Goal: Information Seeking & Learning: Compare options

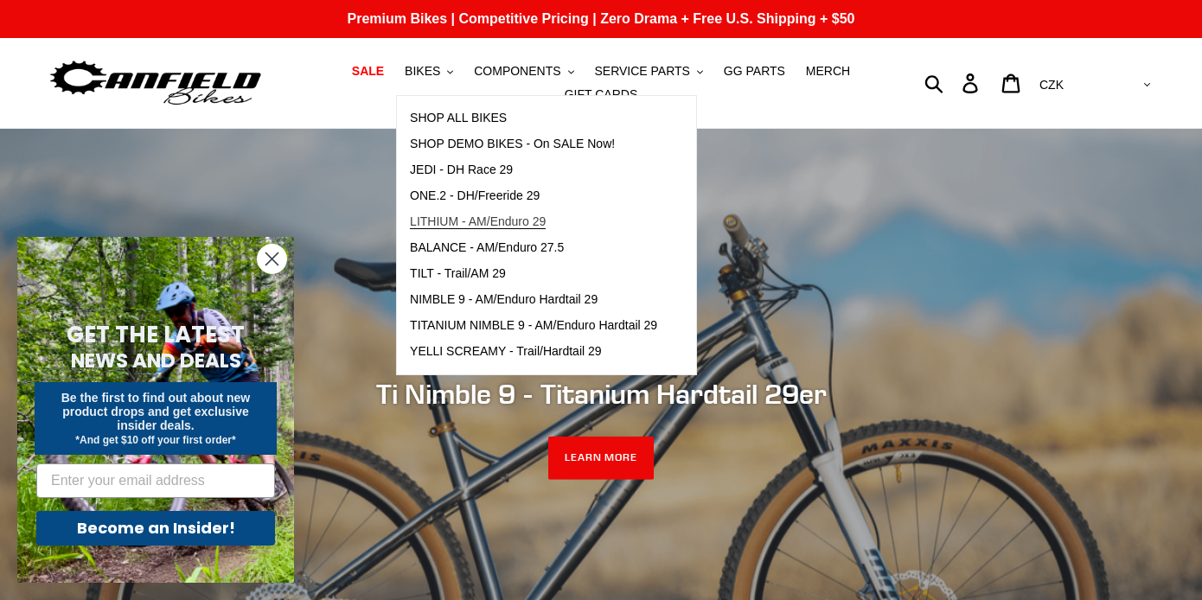
click at [585, 221] on link "LITHIUM - AM/Enduro 29" at bounding box center [533, 222] width 273 height 26
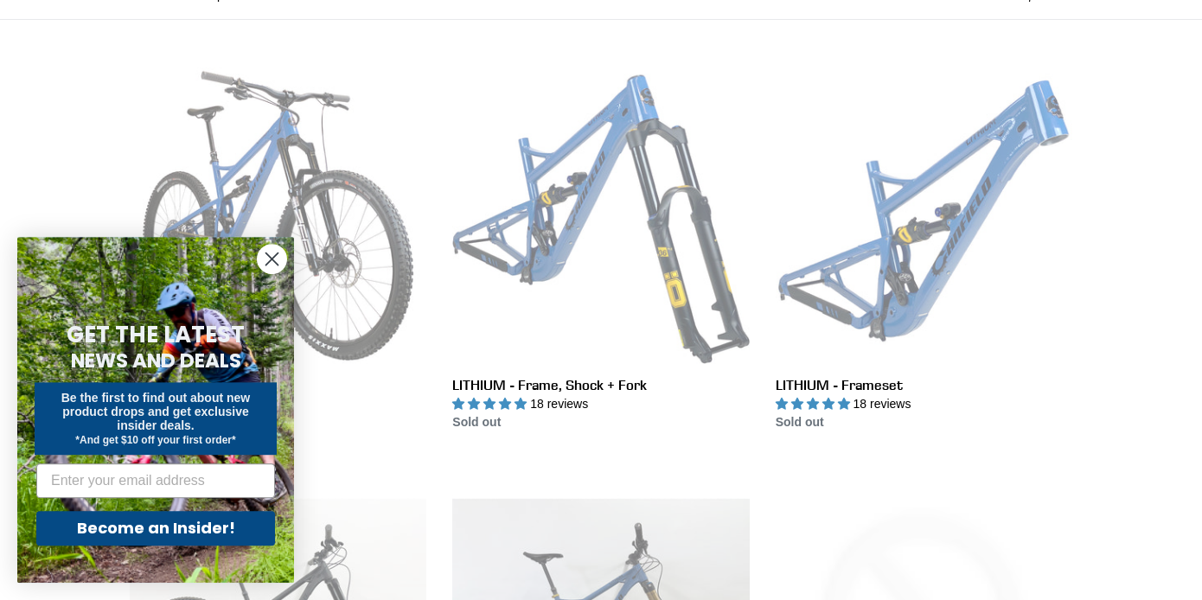
scroll to position [529, 0]
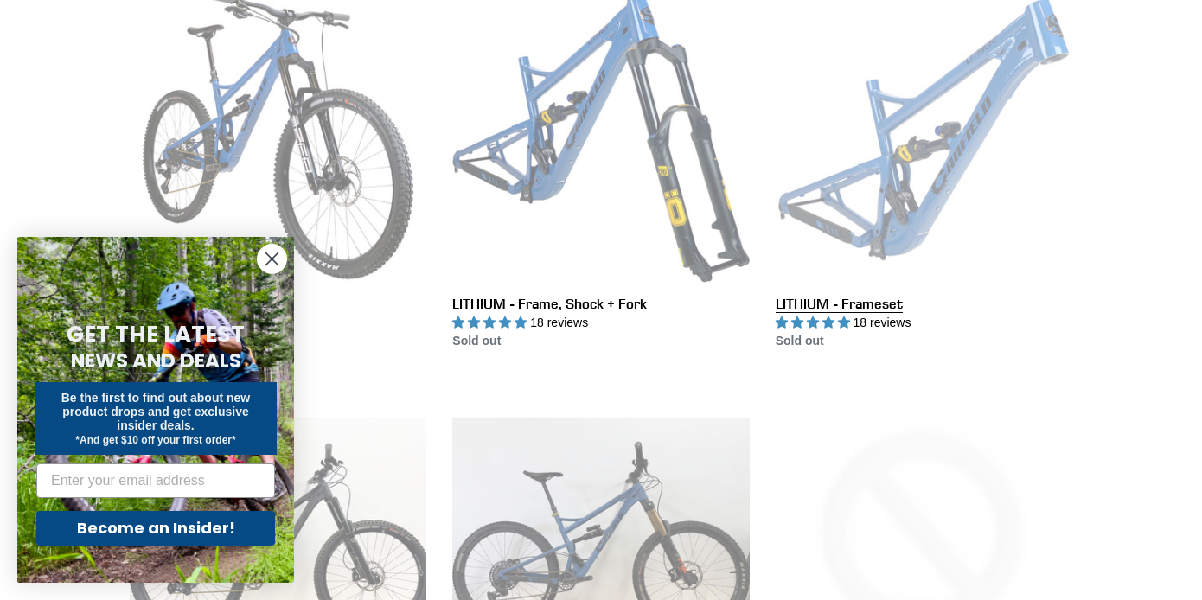
click at [928, 170] on link "LITHIUM - Frameset" at bounding box center [924, 168] width 297 height 364
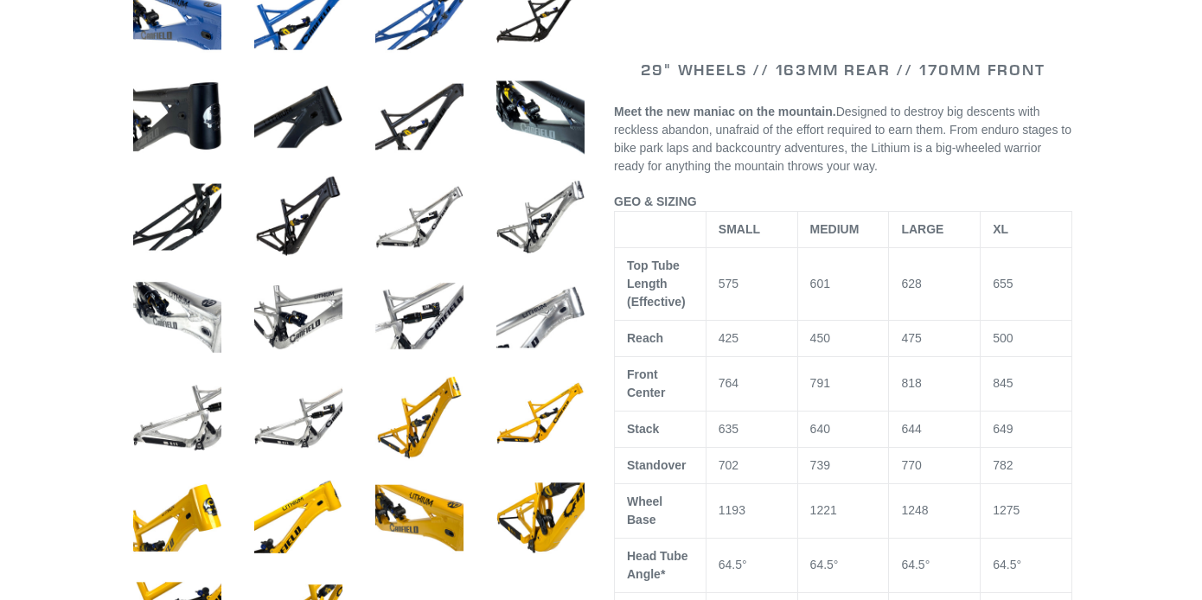
select select "highest-rating"
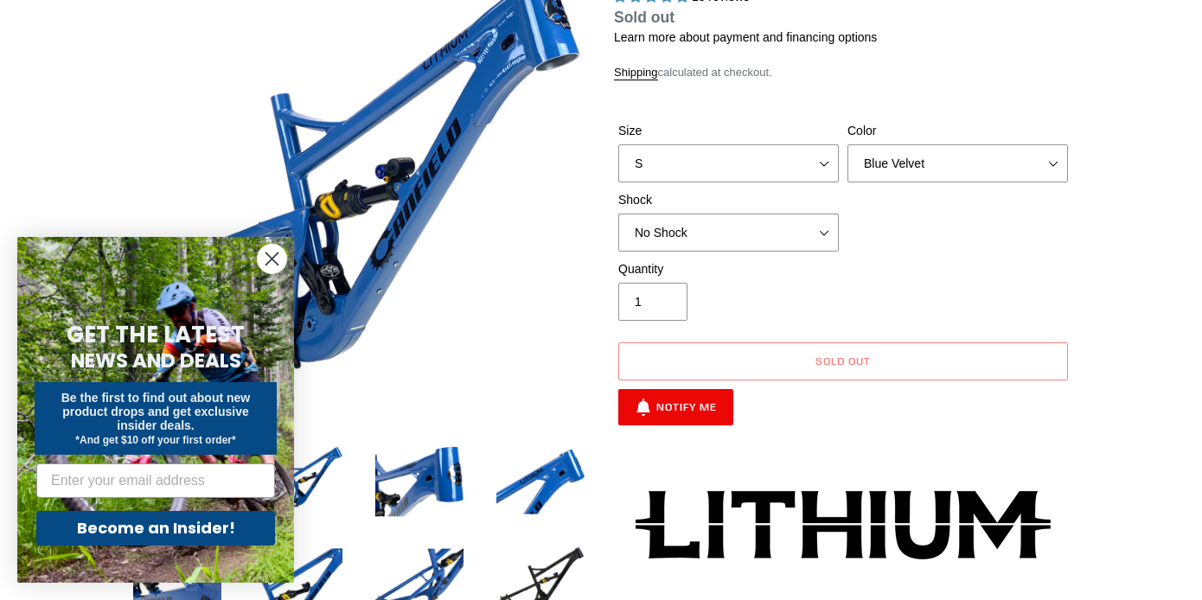
scroll to position [176, 0]
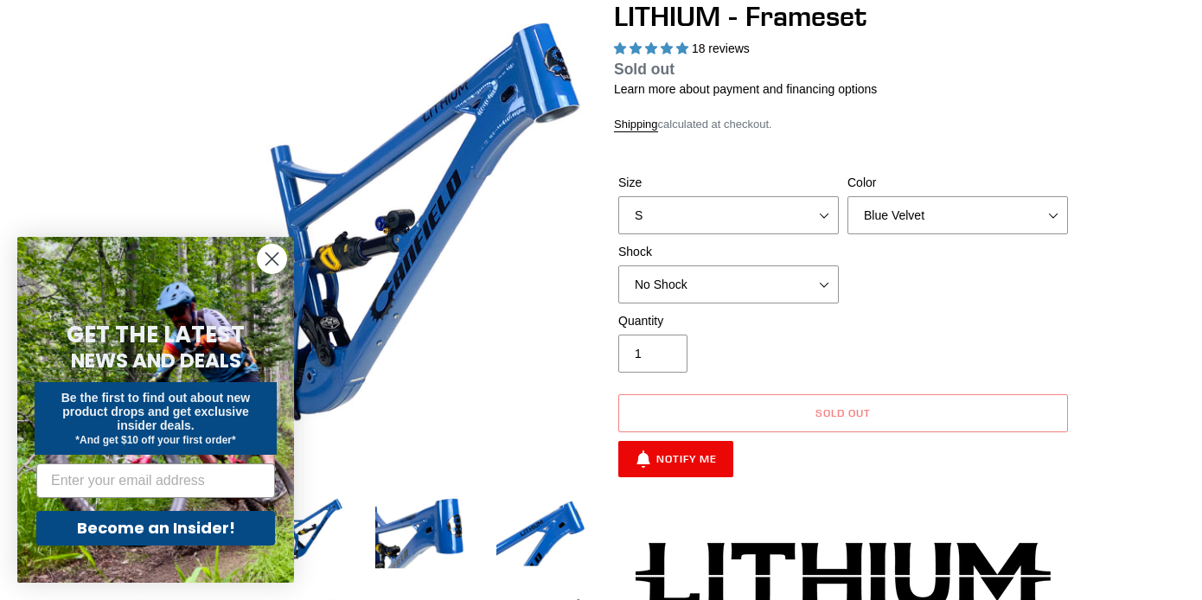
click at [812, 304] on div "Size S M L XL Color Blue Velvet Stealth Black Shock No Shock Öhlins TTX2 Air" at bounding box center [843, 243] width 458 height 138
click at [618, 265] on select "No Shock Öhlins TTX2 Air Cane Creek DB Kitsuma Air Fox FLOAT X2 Factory Cane Cr…" at bounding box center [728, 284] width 221 height 38
click at [909, 270] on div "Size S M L XL Color Blue Velvet Stealth Black Shock No Shock Öhlins TTX2 Air" at bounding box center [843, 243] width 458 height 138
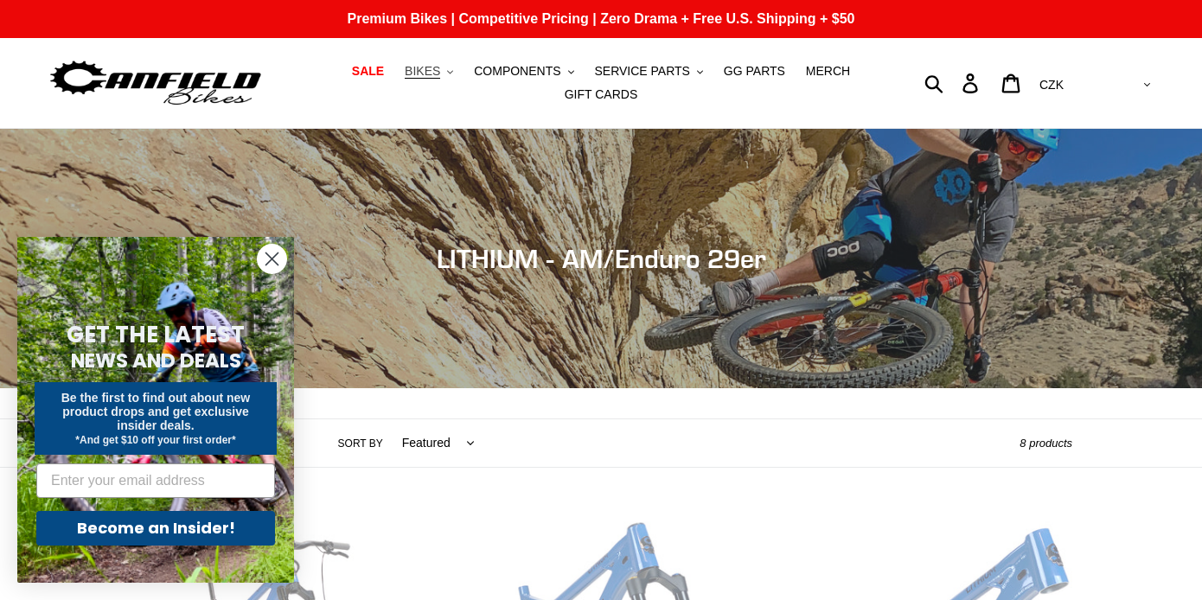
click at [457, 71] on button "BIKES .cls-1{fill:#231f20}" at bounding box center [429, 71] width 66 height 23
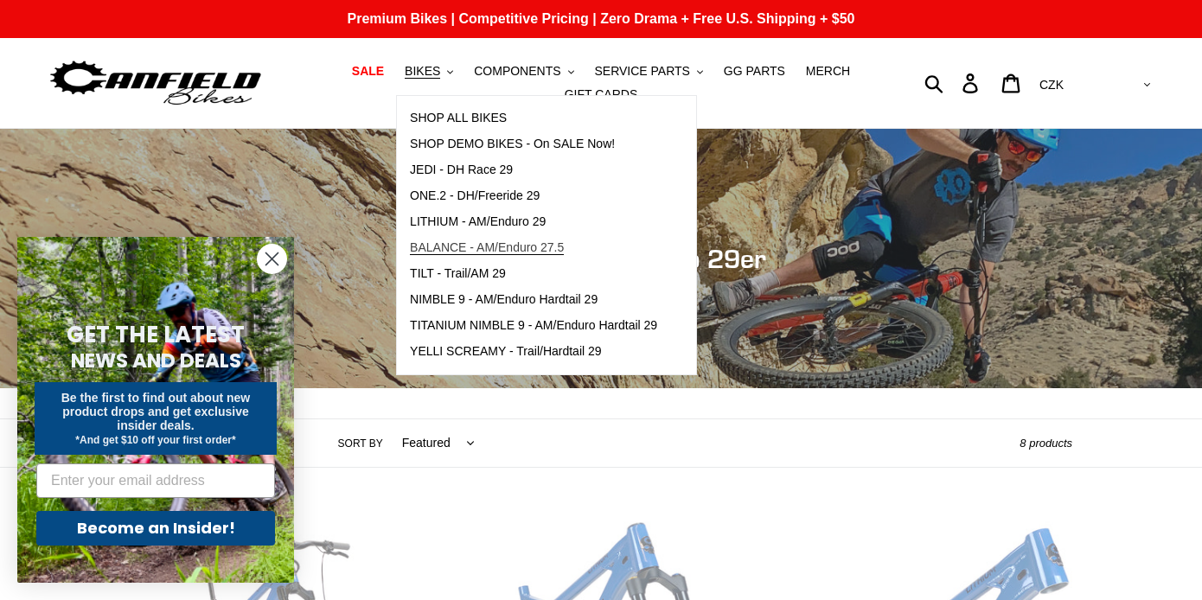
click at [551, 246] on span "BALANCE - AM/Enduro 27.5" at bounding box center [487, 247] width 154 height 15
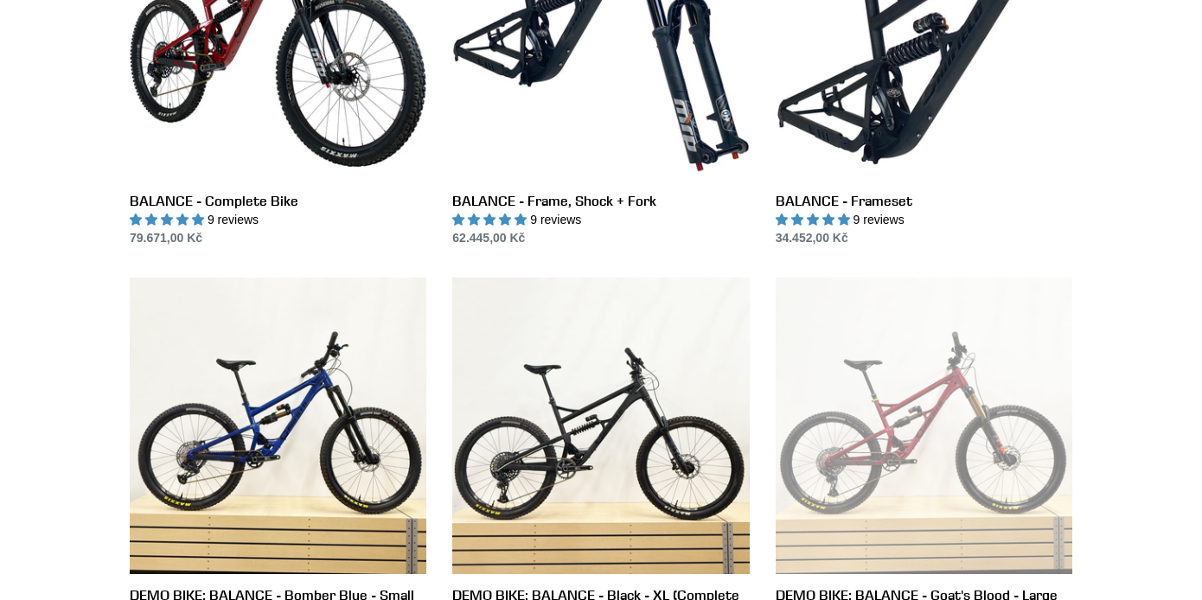
scroll to position [706, 0]
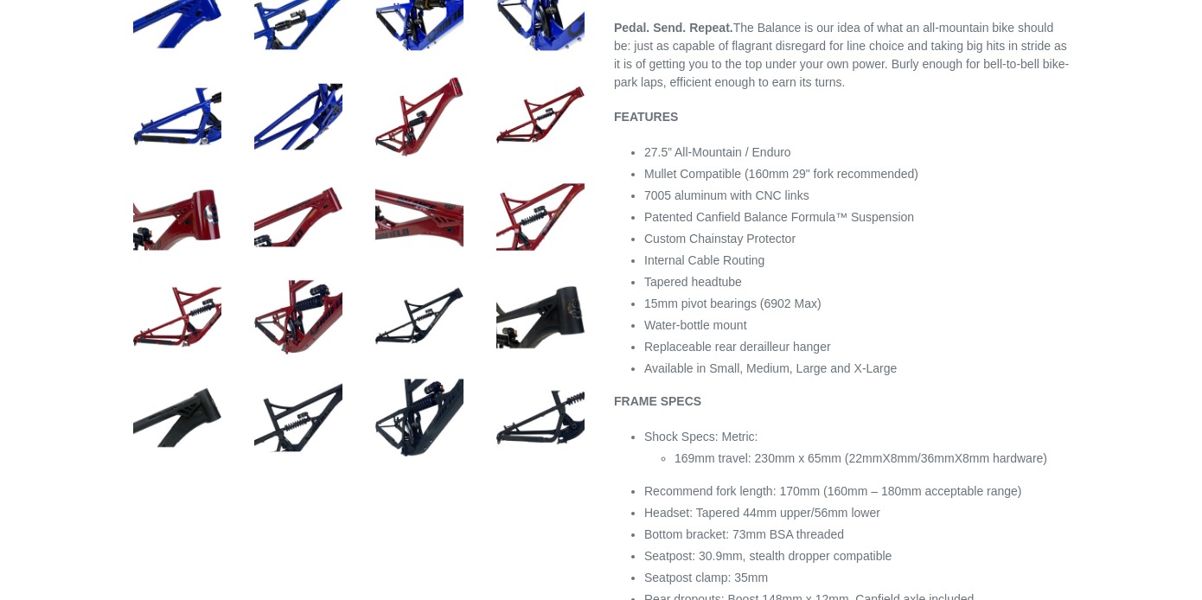
select select "highest-rating"
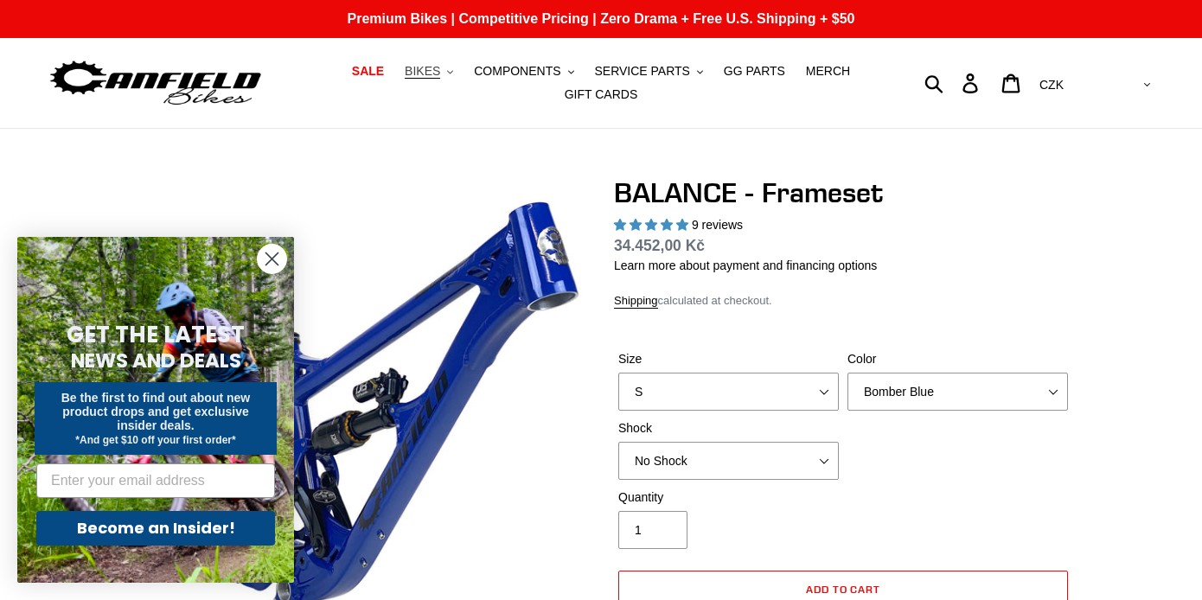
click at [457, 73] on button "BIKES .cls-1{fill:#231f20}" at bounding box center [429, 71] width 66 height 23
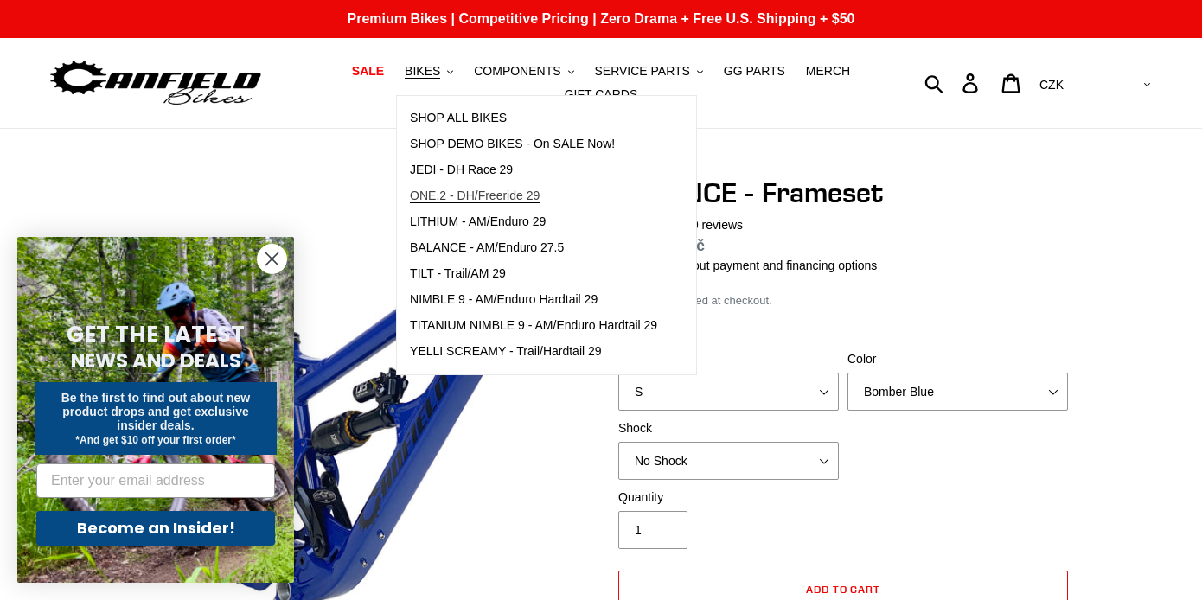
click at [560, 200] on link "ONE.2 - DH/Freeride 29" at bounding box center [533, 196] width 273 height 26
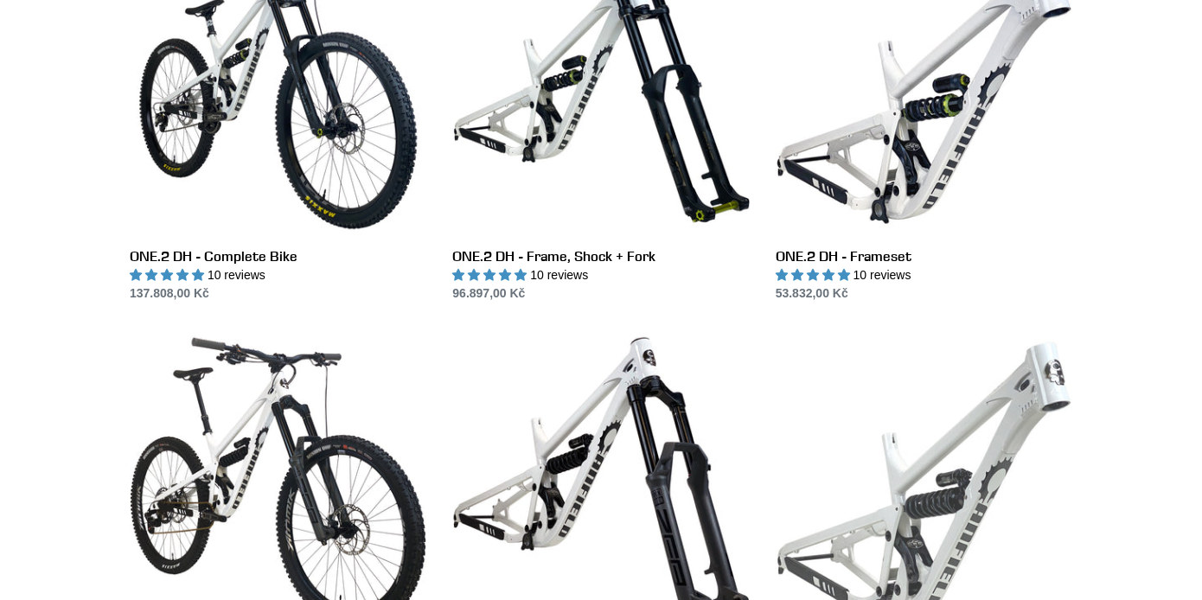
scroll to position [617, 0]
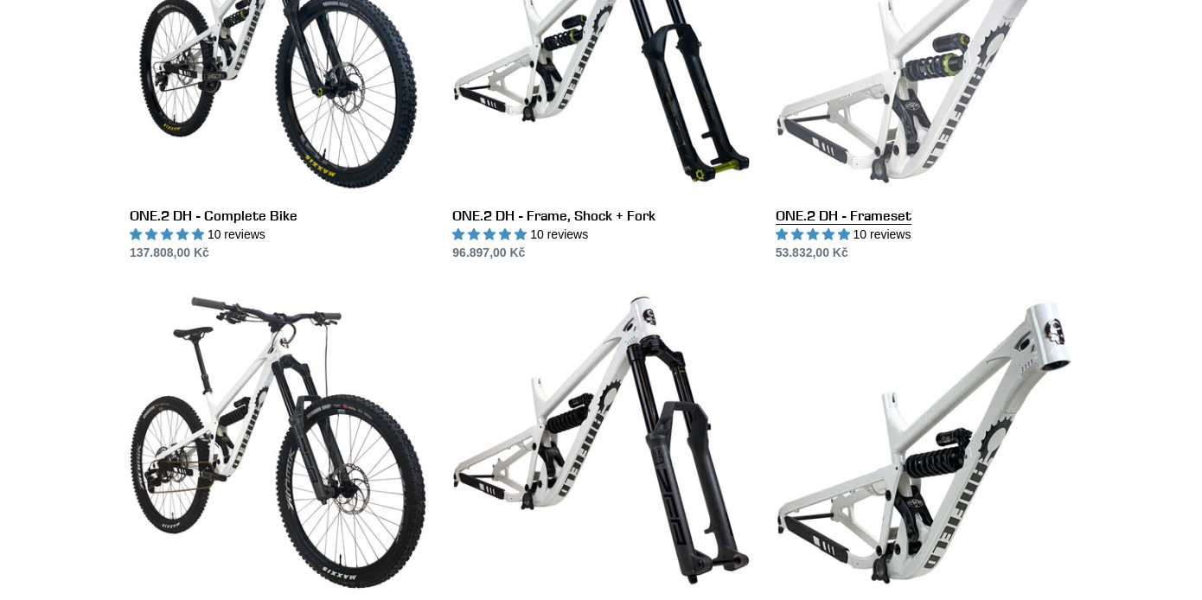
click at [908, 139] on link "ONE.2 DH - Frameset" at bounding box center [924, 80] width 297 height 364
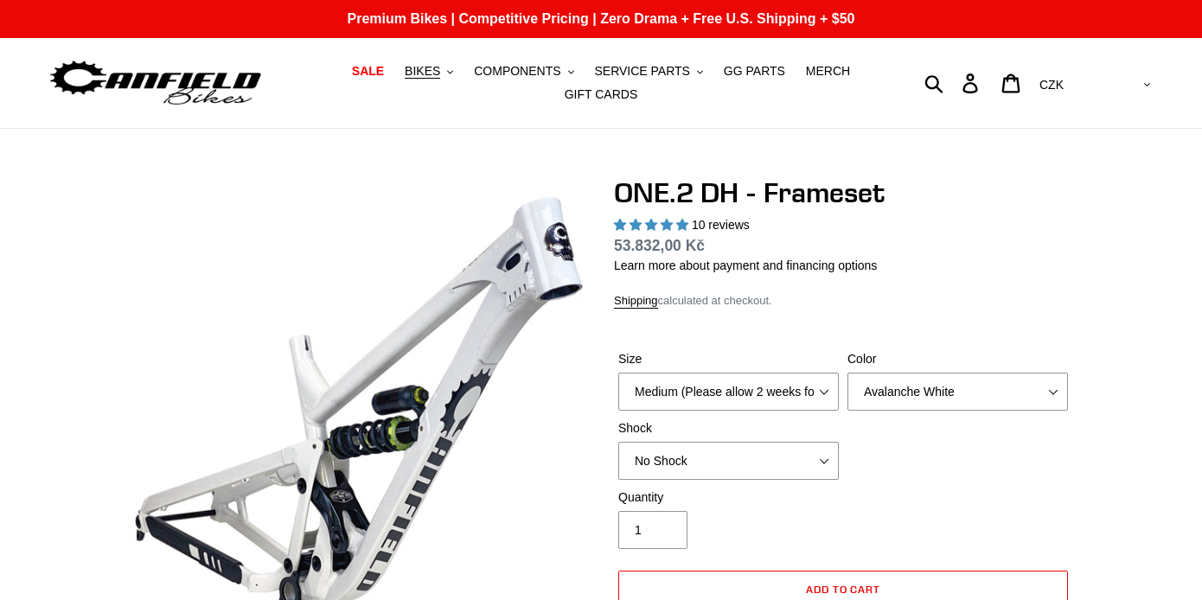
scroll to position [882, 0]
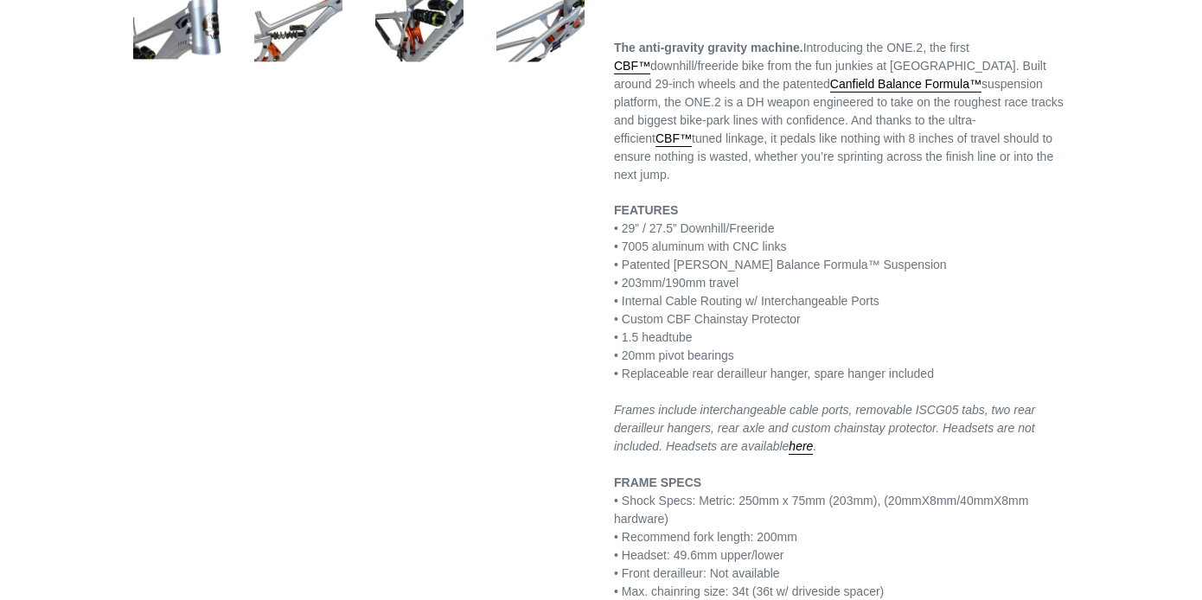
select select "highest-rating"
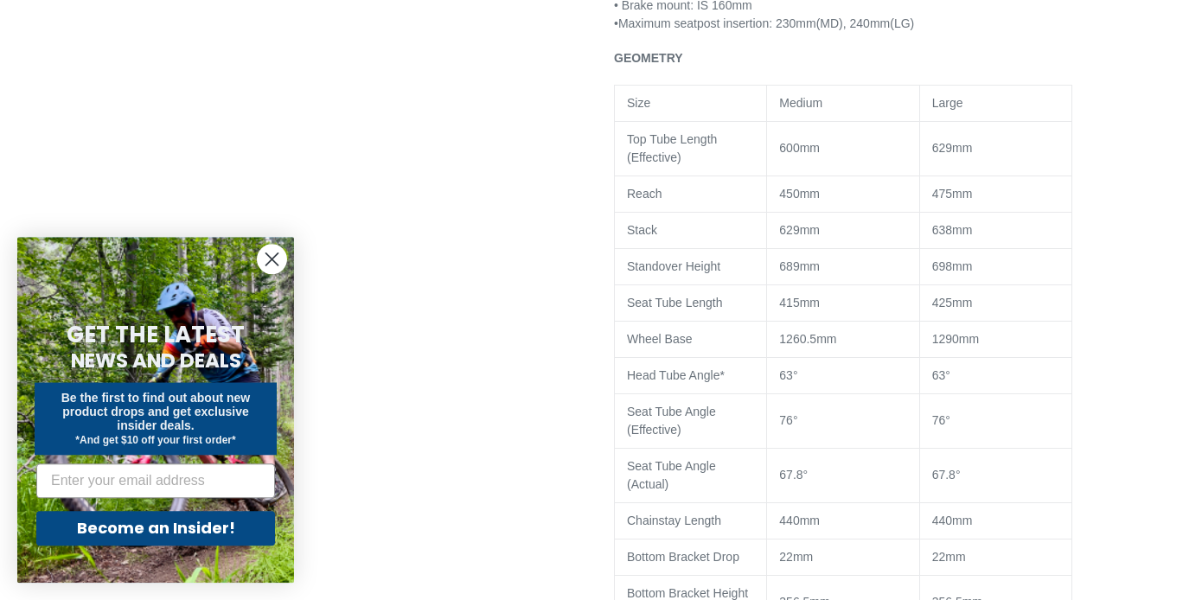
scroll to position [1676, 0]
